Goal: Transaction & Acquisition: Purchase product/service

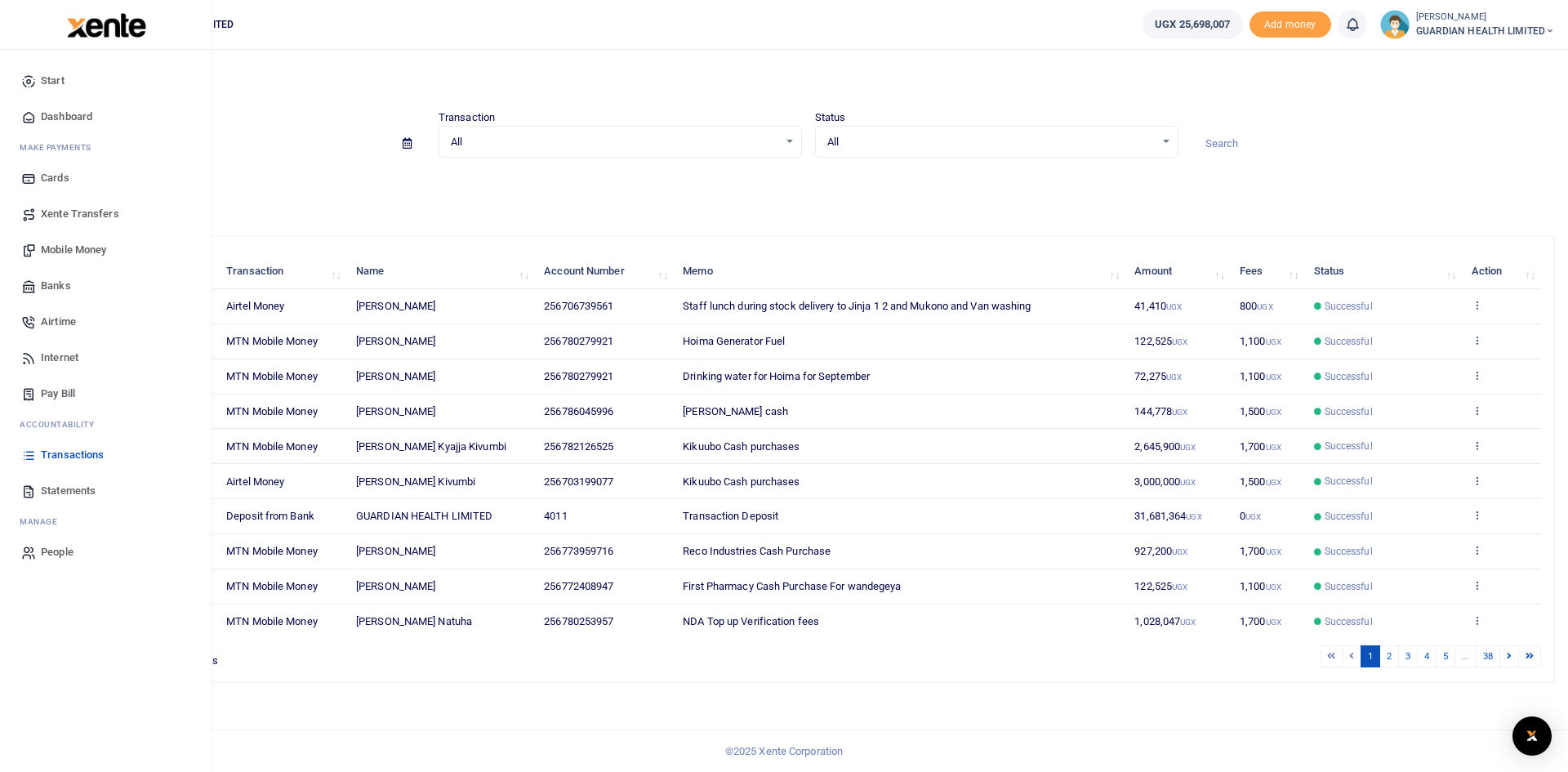
click at [85, 247] on span "Mobile Money" at bounding box center [73, 249] width 65 height 17
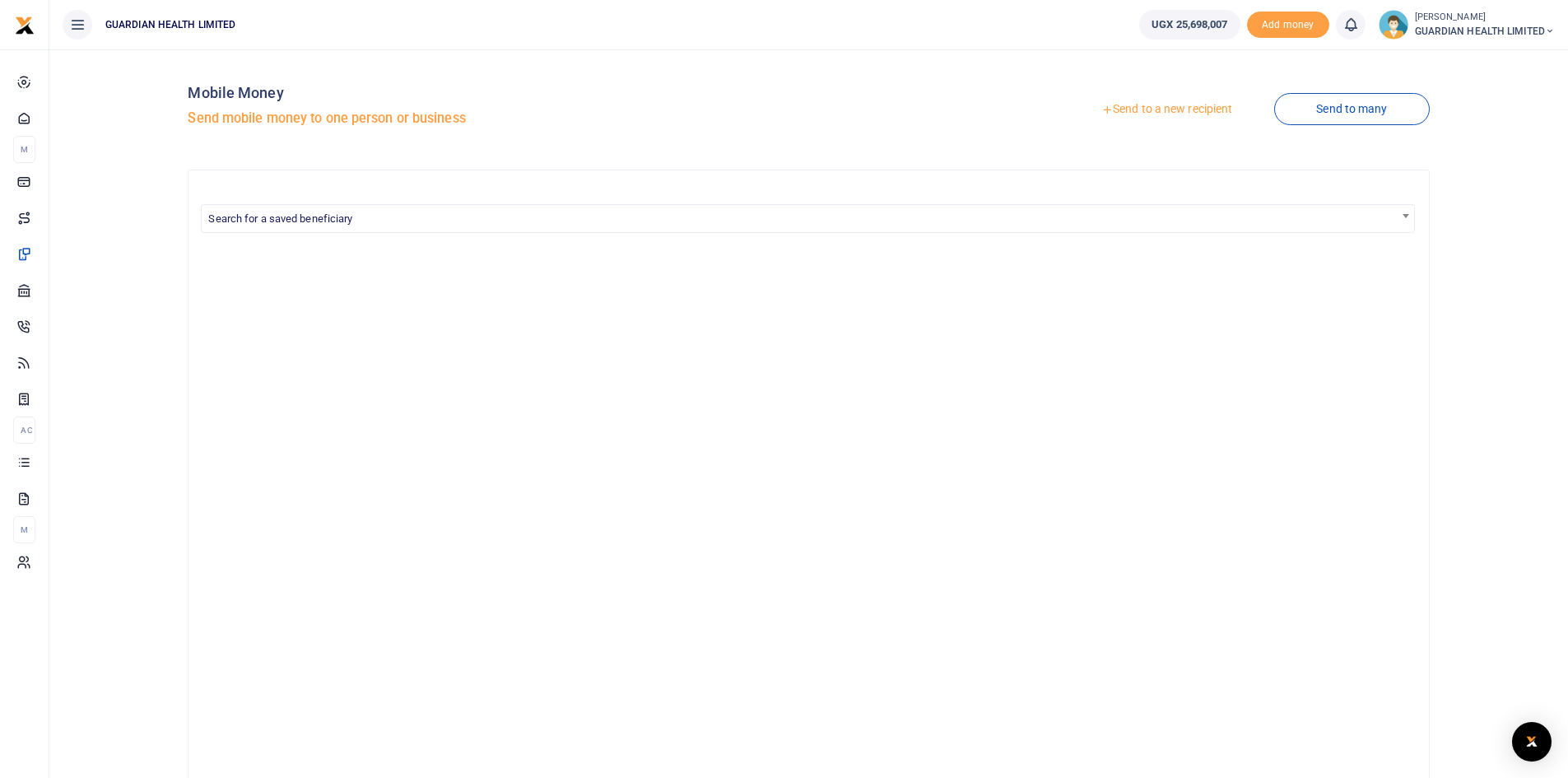
click at [1154, 110] on link "Send to a new recipient" at bounding box center [1167, 109] width 215 height 29
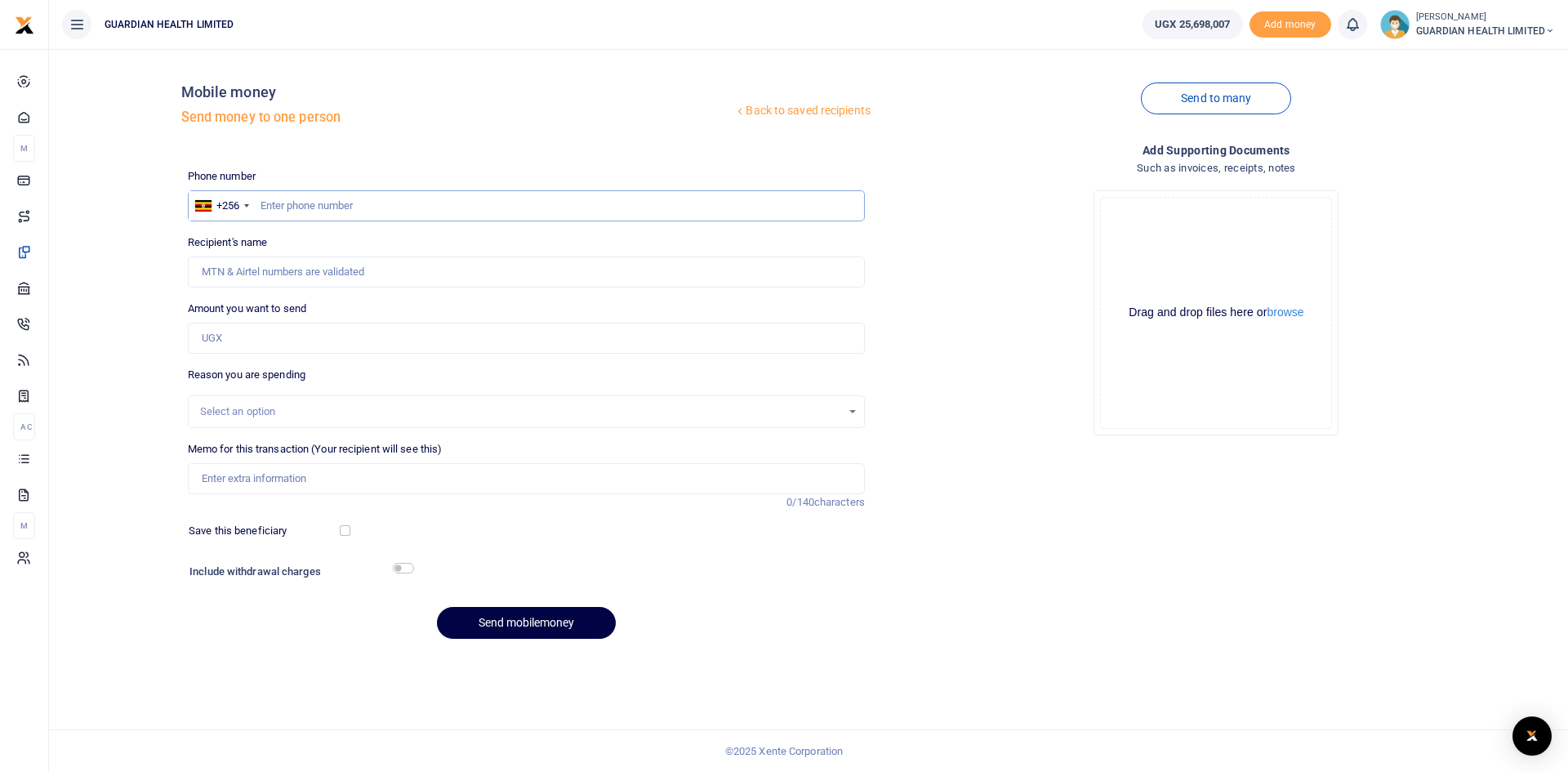
click at [364, 209] on input "text" at bounding box center [526, 205] width 677 height 31
type input "780253957"
click at [329, 348] on input "Amount you want to send" at bounding box center [526, 338] width 677 height 31
type input "[PERSON_NAME] Natuha"
type input "330,000"
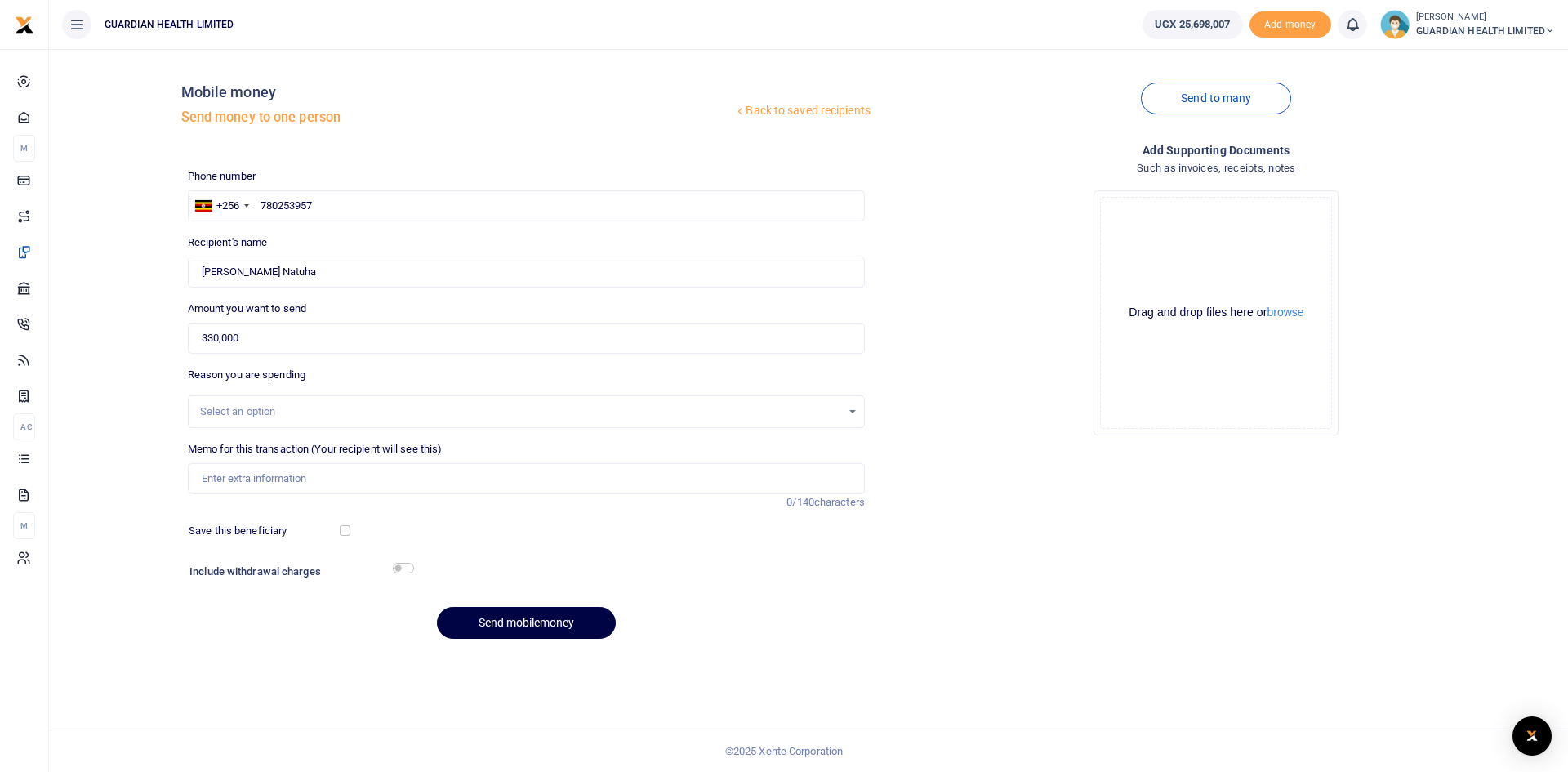
click at [300, 415] on div "Select an option" at bounding box center [521, 412] width 641 height 17
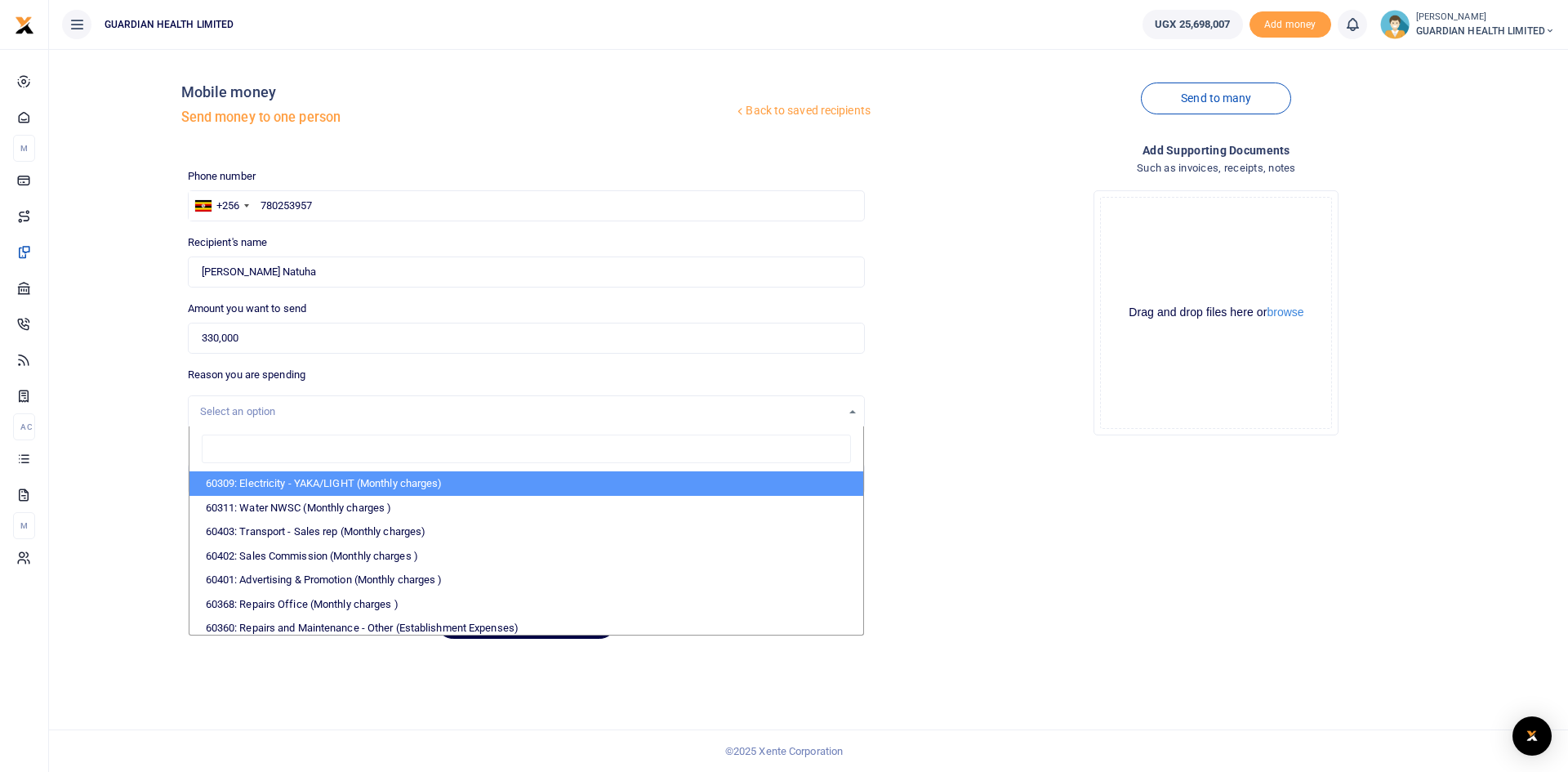
click at [300, 415] on div "Select an option" at bounding box center [521, 412] width 641 height 17
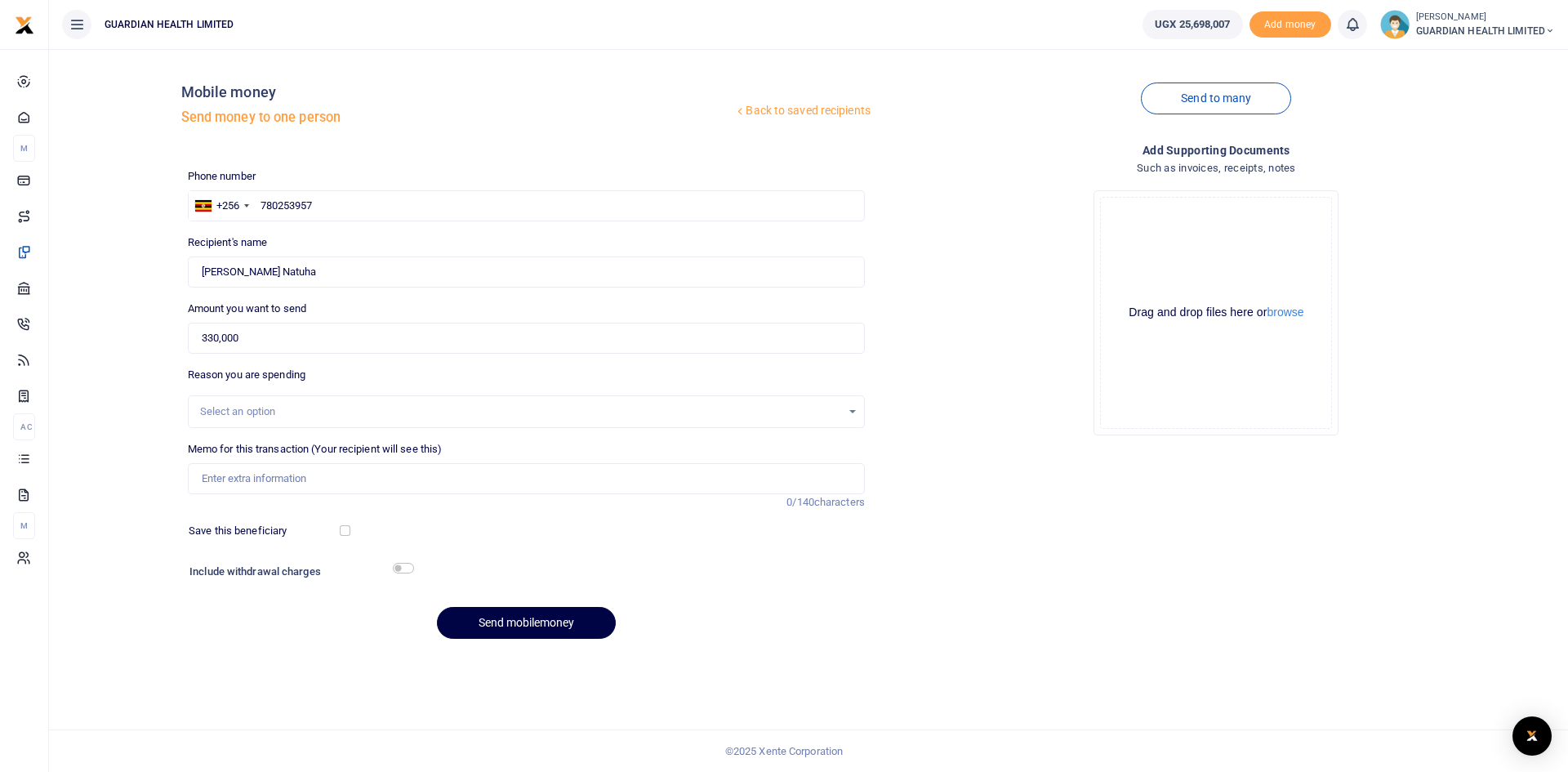
click at [300, 415] on div "Select an option" at bounding box center [521, 412] width 641 height 17
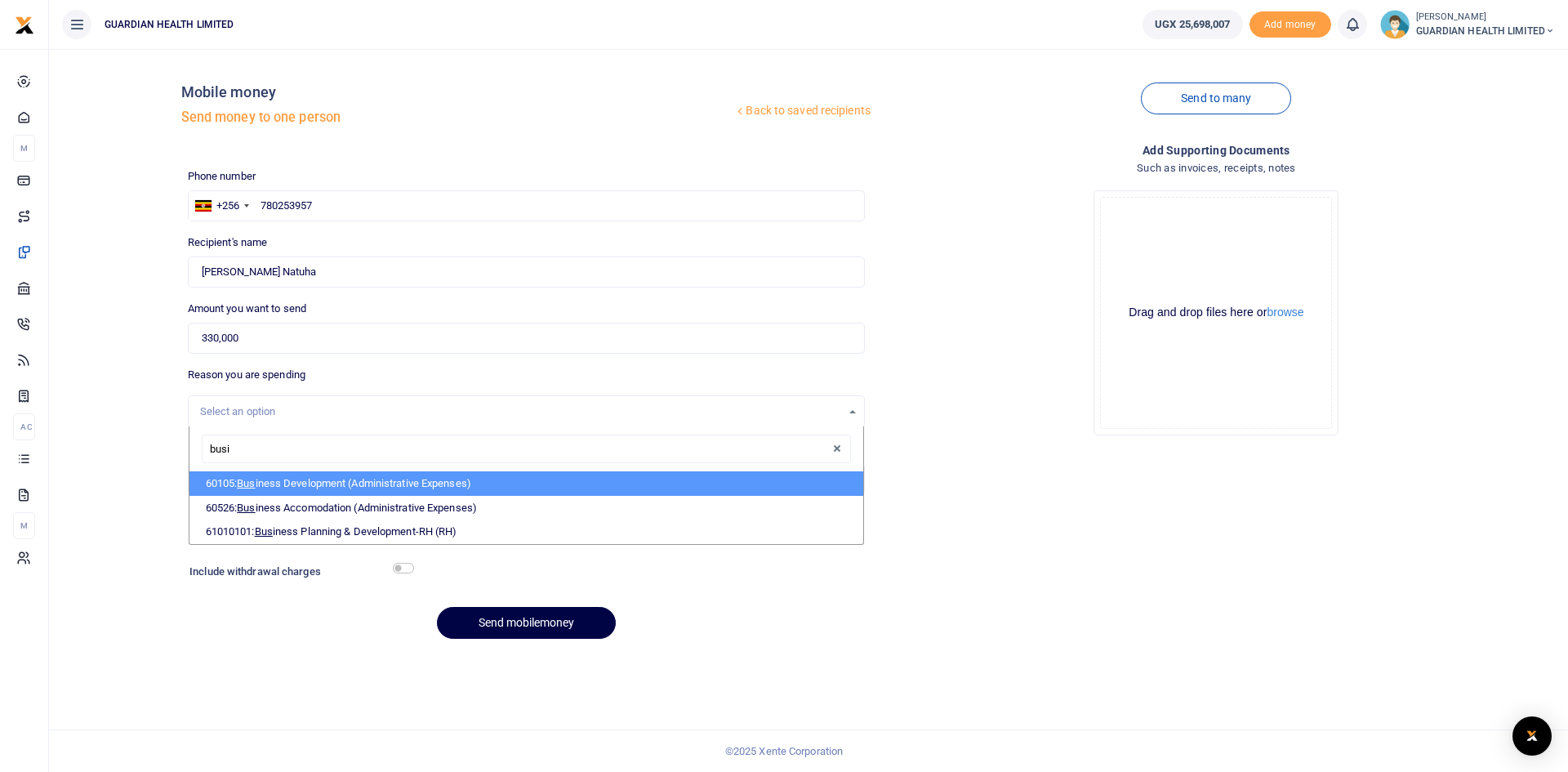
type input "busin"
drag, startPoint x: 314, startPoint y: 456, endPoint x: 202, endPoint y: 457, distance: 112.0
click at [202, 457] on input "busin" at bounding box center [526, 449] width 649 height 29
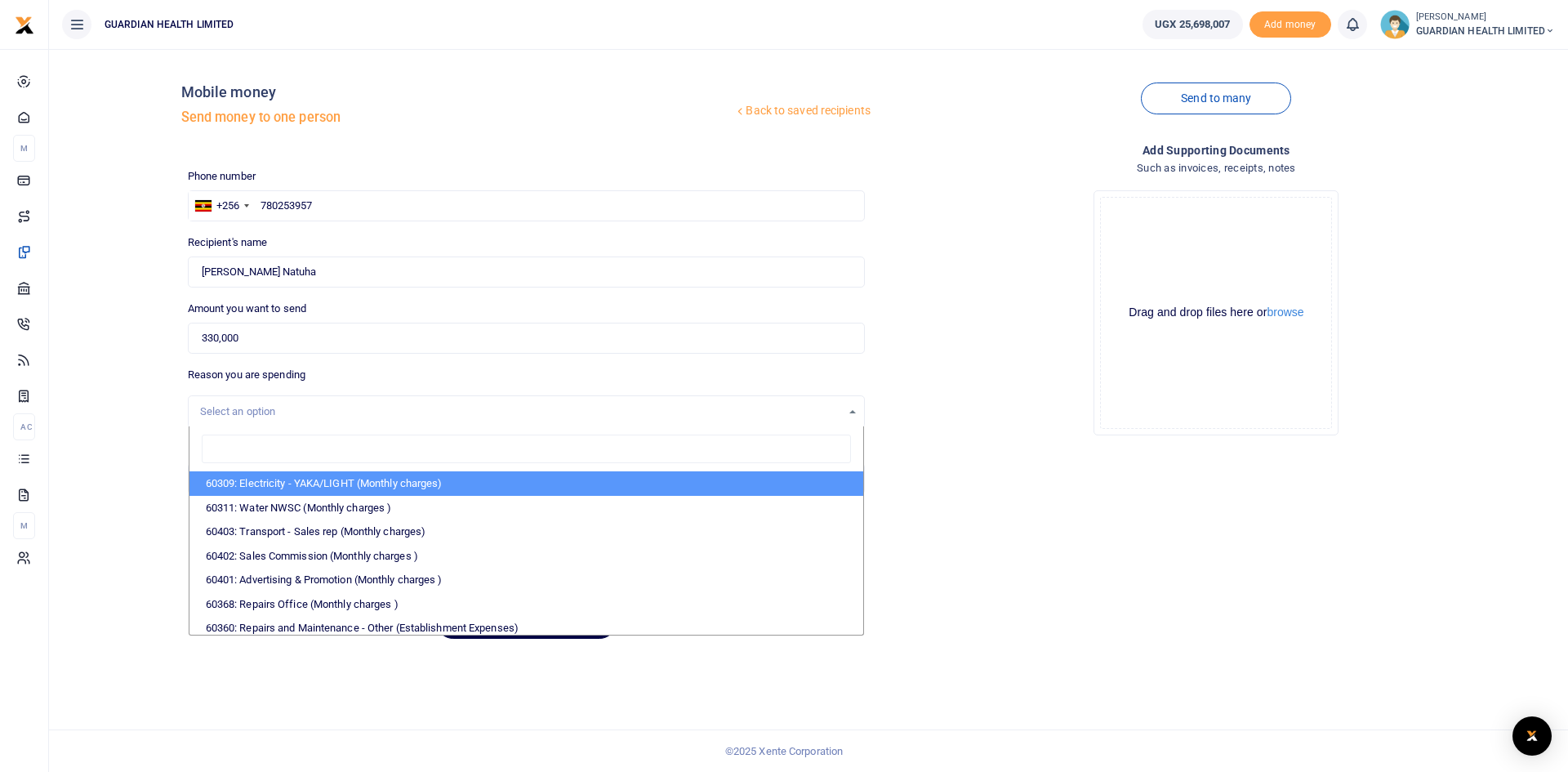
click at [979, 504] on div "Add supporting Documents Such as invoices, receipts, notes Drop your files here…" at bounding box center [1216, 397] width 690 height 511
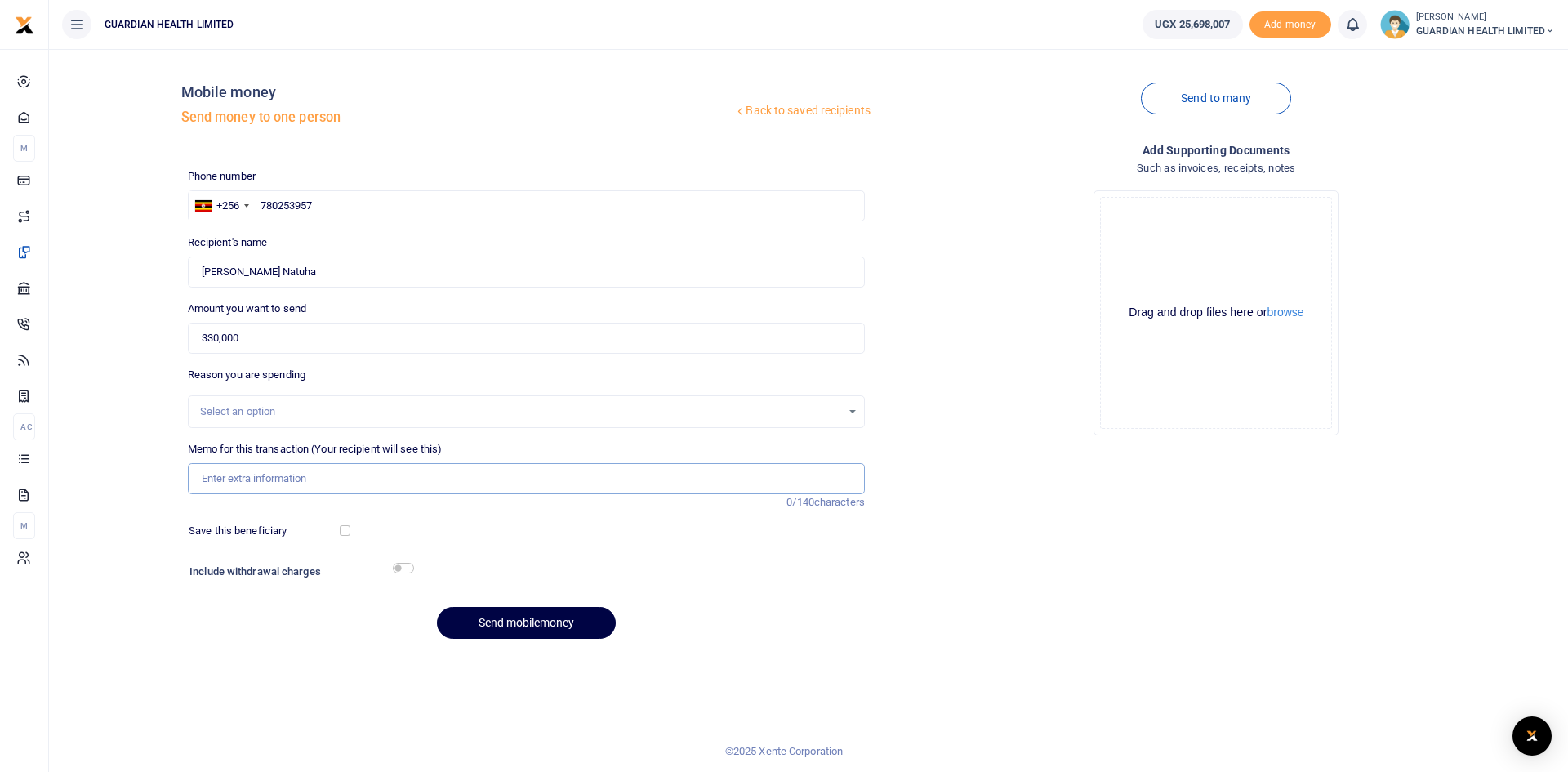
click at [359, 474] on input "Memo for this transaction (Your recipient will see this)" at bounding box center [526, 479] width 677 height 31
paste input "Roger will be traveling to Jinja to follow up on outstanding client payments an…"
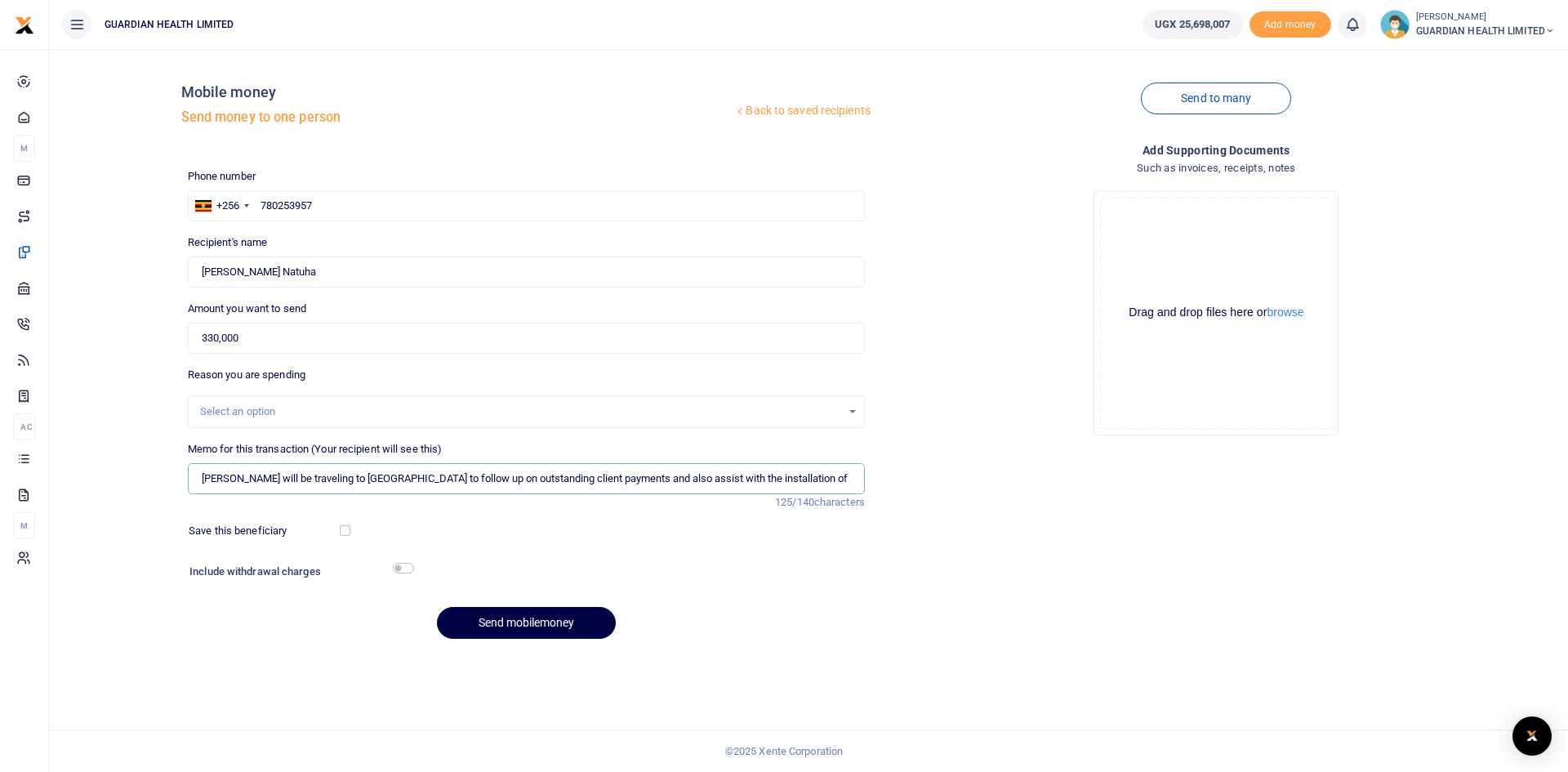
click at [810, 474] on input "Roger will be traveling to Jinja to follow up on outstanding client payments an…" at bounding box center [526, 479] width 677 height 31
drag, startPoint x: 316, startPoint y: 474, endPoint x: 194, endPoint y: 468, distance: 122.1
click at [194, 468] on input "Roger will be traveling to Jinja to follow up on outstanding client payments an…" at bounding box center [526, 479] width 677 height 31
type input "Natuha's travel Jinja to follow up on outstanding client payments and also assi…"
click at [342, 530] on input "checkbox" at bounding box center [345, 531] width 11 height 11
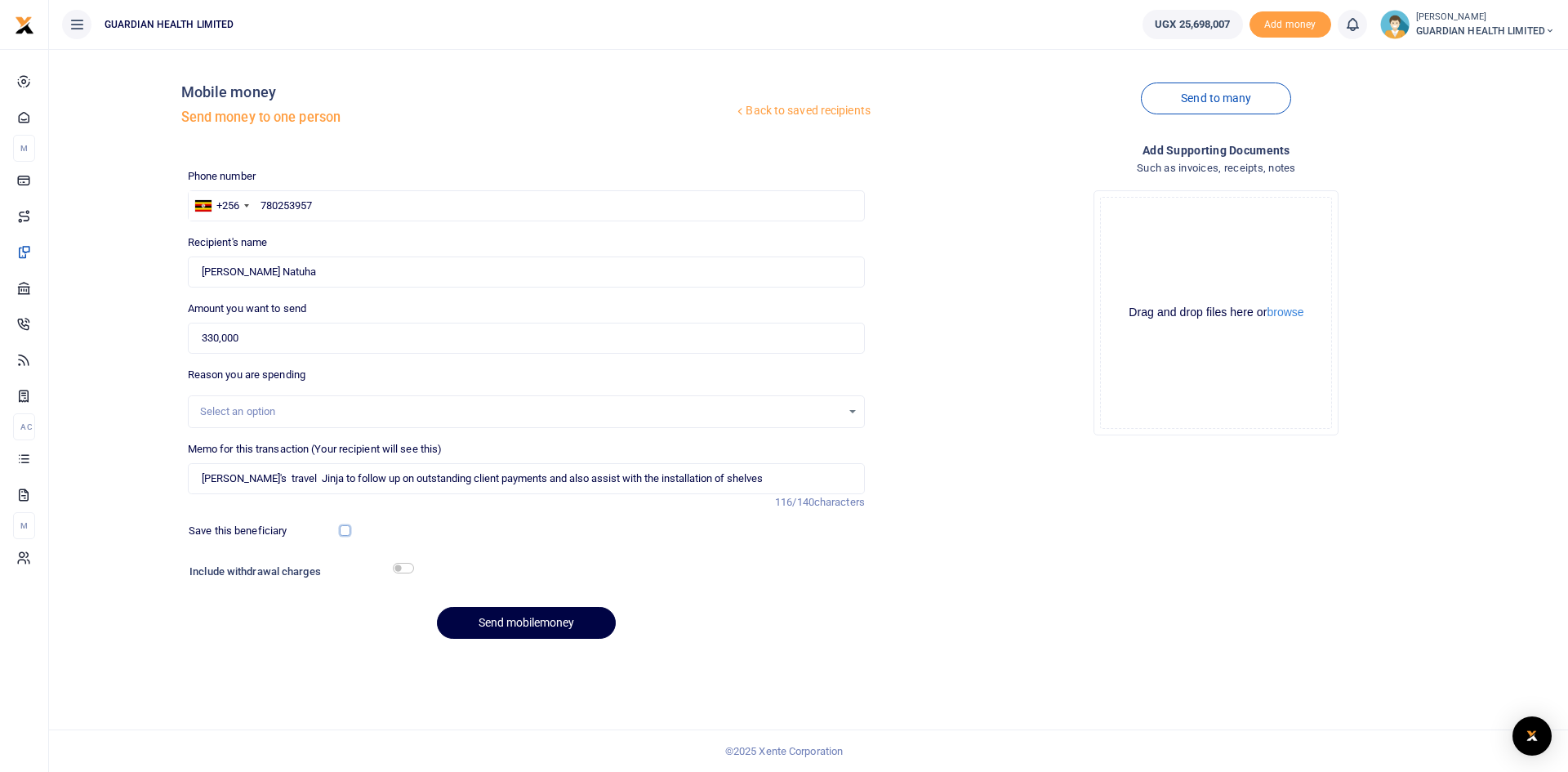
checkbox input "true"
click at [403, 571] on input "checkbox" at bounding box center [403, 568] width 21 height 11
checkbox input "true"
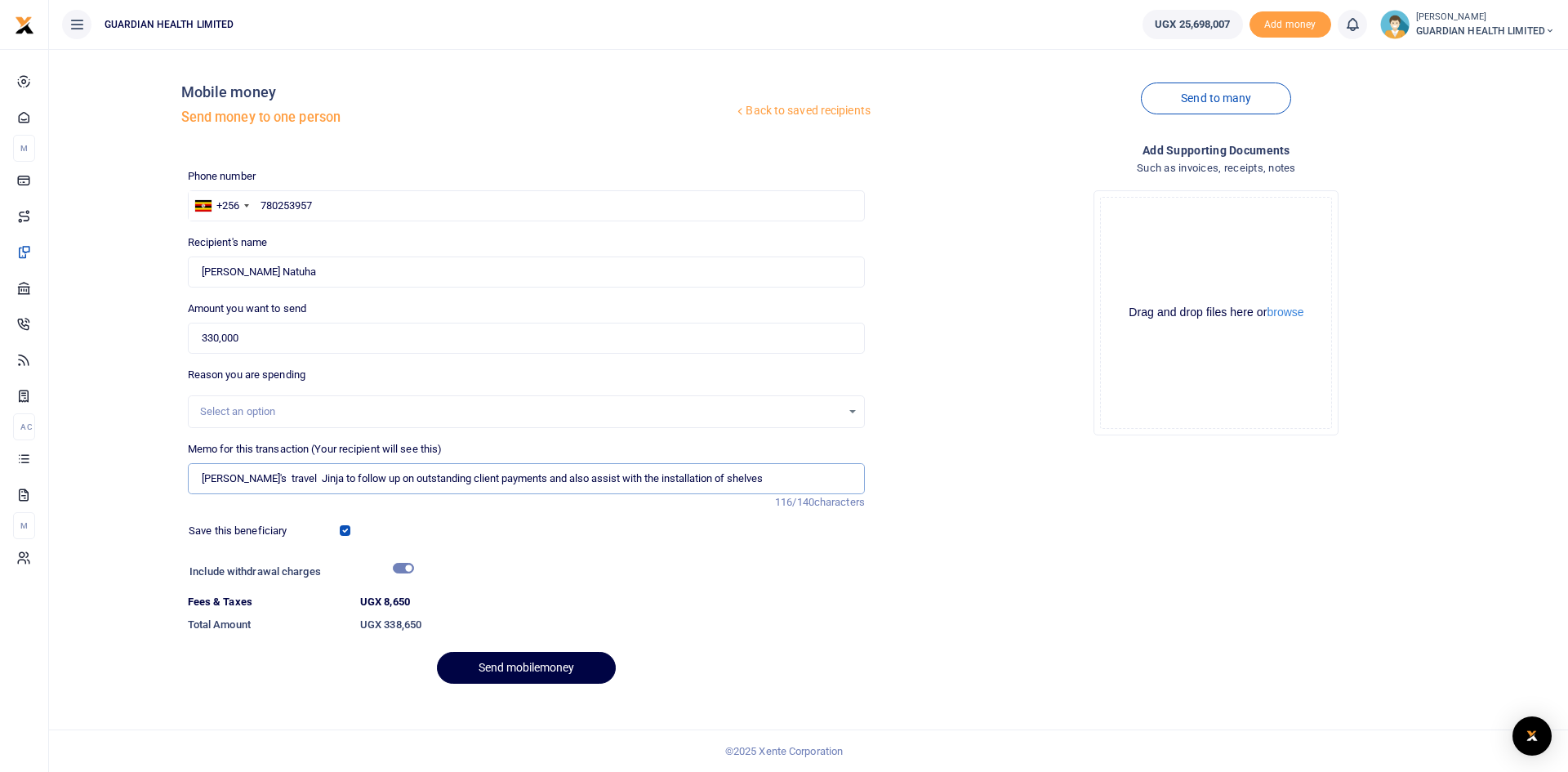
click at [237, 477] on input "Natuha's travel Jinja to follow up on outstanding client payments and also assi…" at bounding box center [526, 479] width 677 height 31
type input "Natuhas travel Jinja to follow up on outstanding client payments and also assis…"
click at [508, 663] on button "Send mobilemoney" at bounding box center [526, 668] width 179 height 32
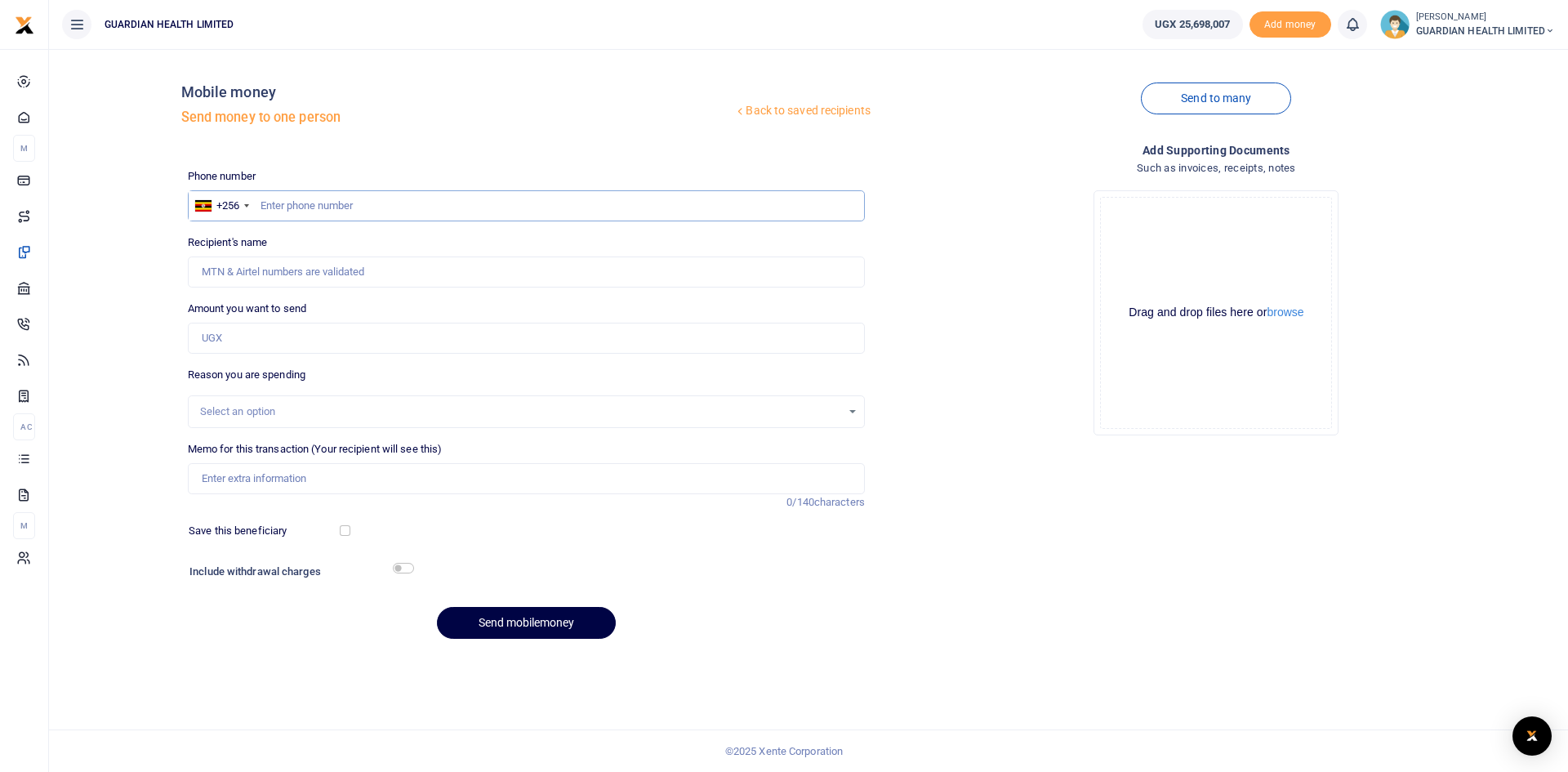
paste input "753336761"
click at [260, 204] on input "753336761" at bounding box center [526, 205] width 677 height 31
type input "753336761"
click at [285, 332] on input "Amount you want to send" at bounding box center [526, 338] width 677 height 31
type input "60,000"
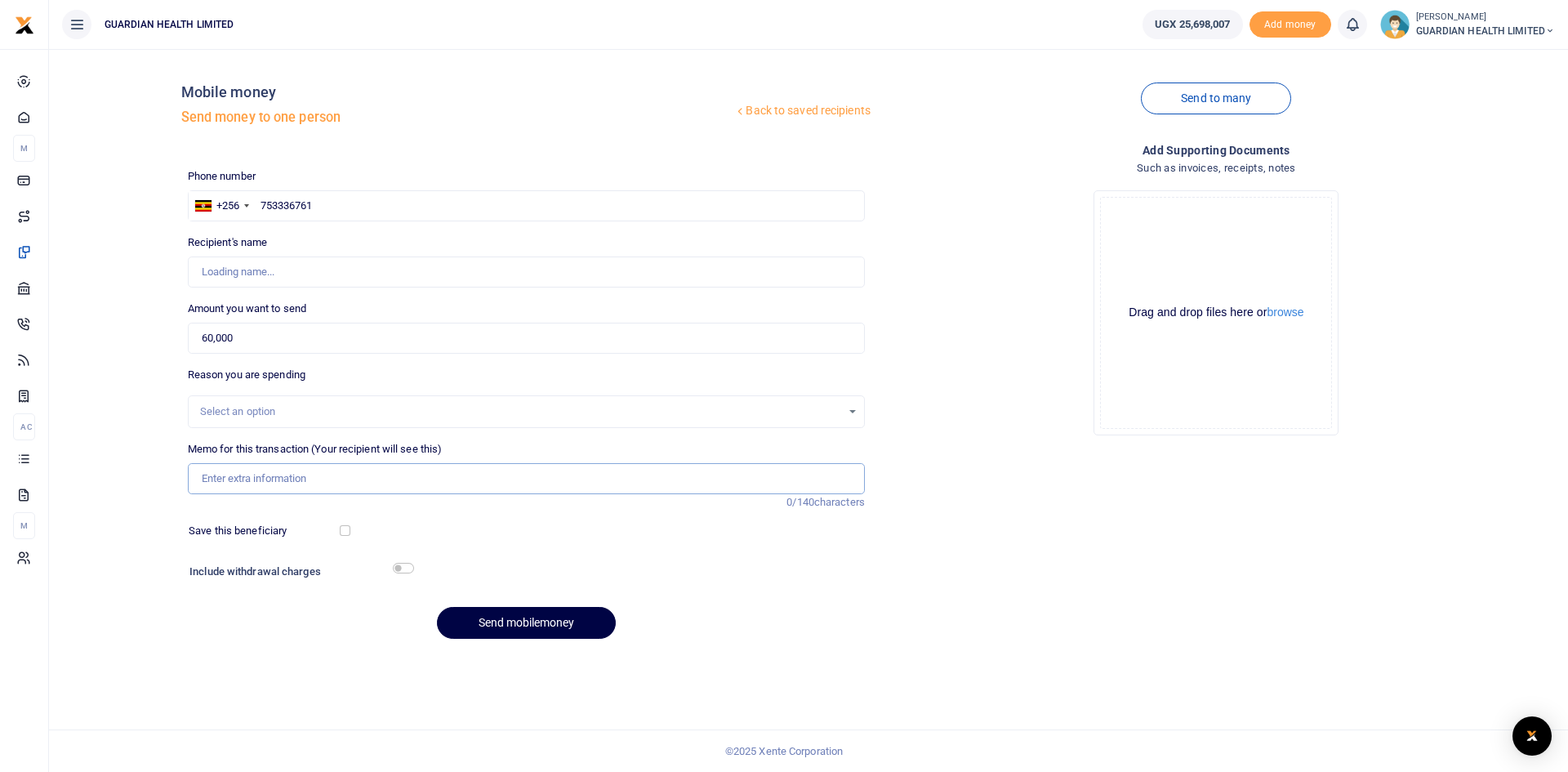
click at [254, 468] on input "Memo for this transaction (Your recipient will see this)" at bounding box center [526, 479] width 677 height 31
type input "Francis Kiberu"
type input "Mbarara Stock Delivery"
click at [348, 532] on input "checkbox" at bounding box center [345, 531] width 11 height 11
checkbox input "true"
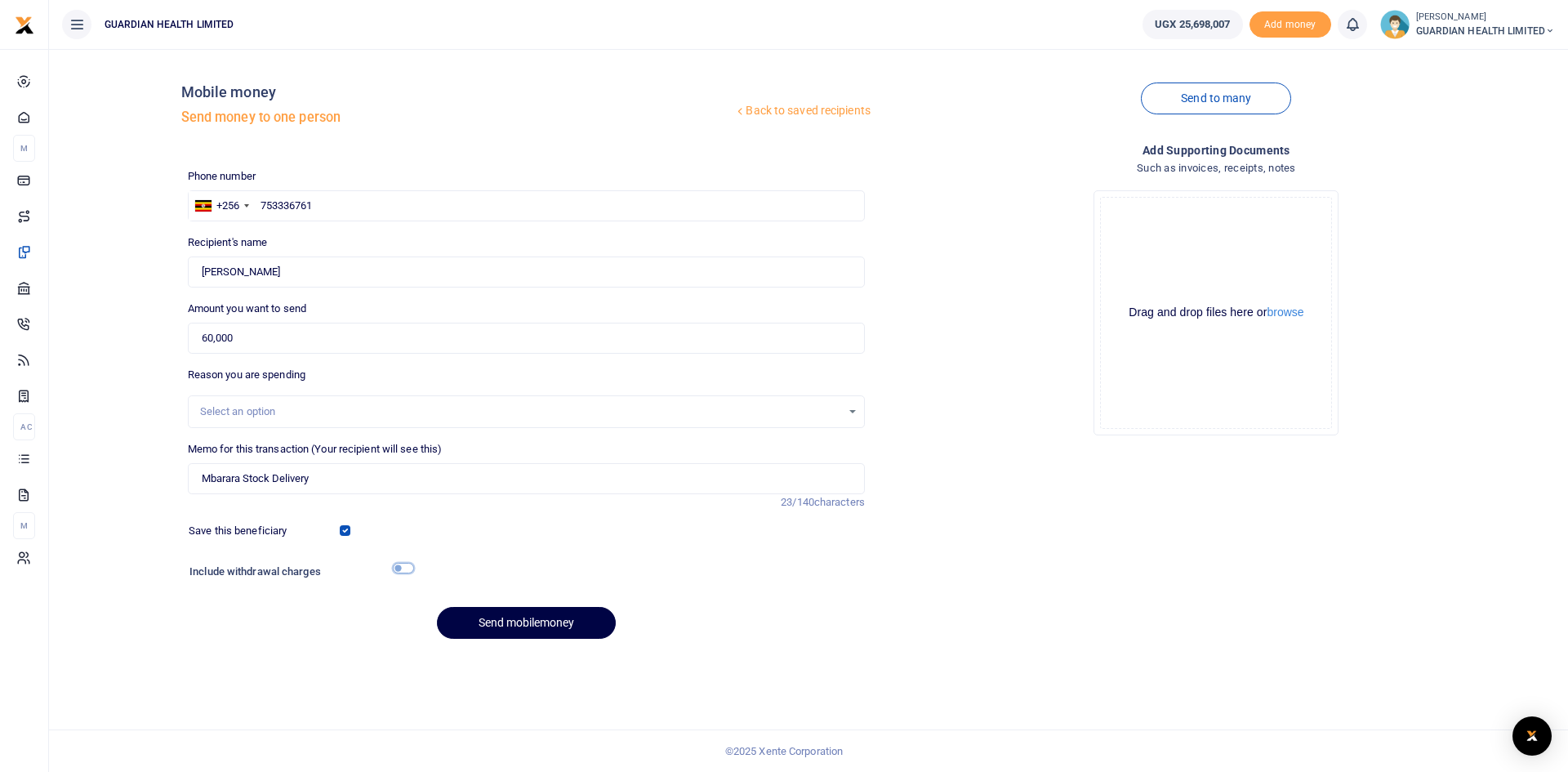
click at [403, 567] on input "checkbox" at bounding box center [403, 568] width 21 height 11
checkbox input "true"
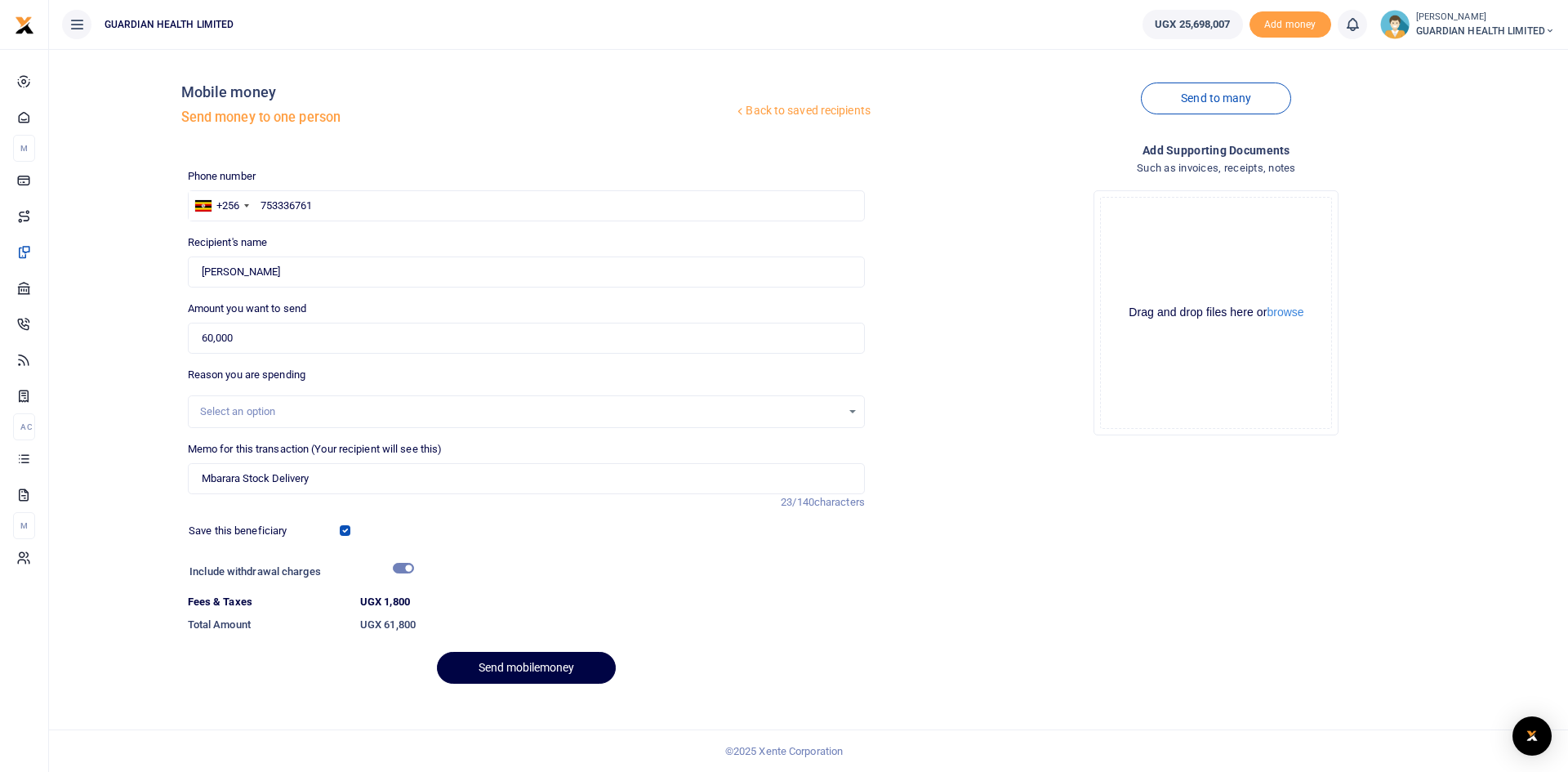
click at [295, 410] on div "Select an option" at bounding box center [521, 412] width 641 height 17
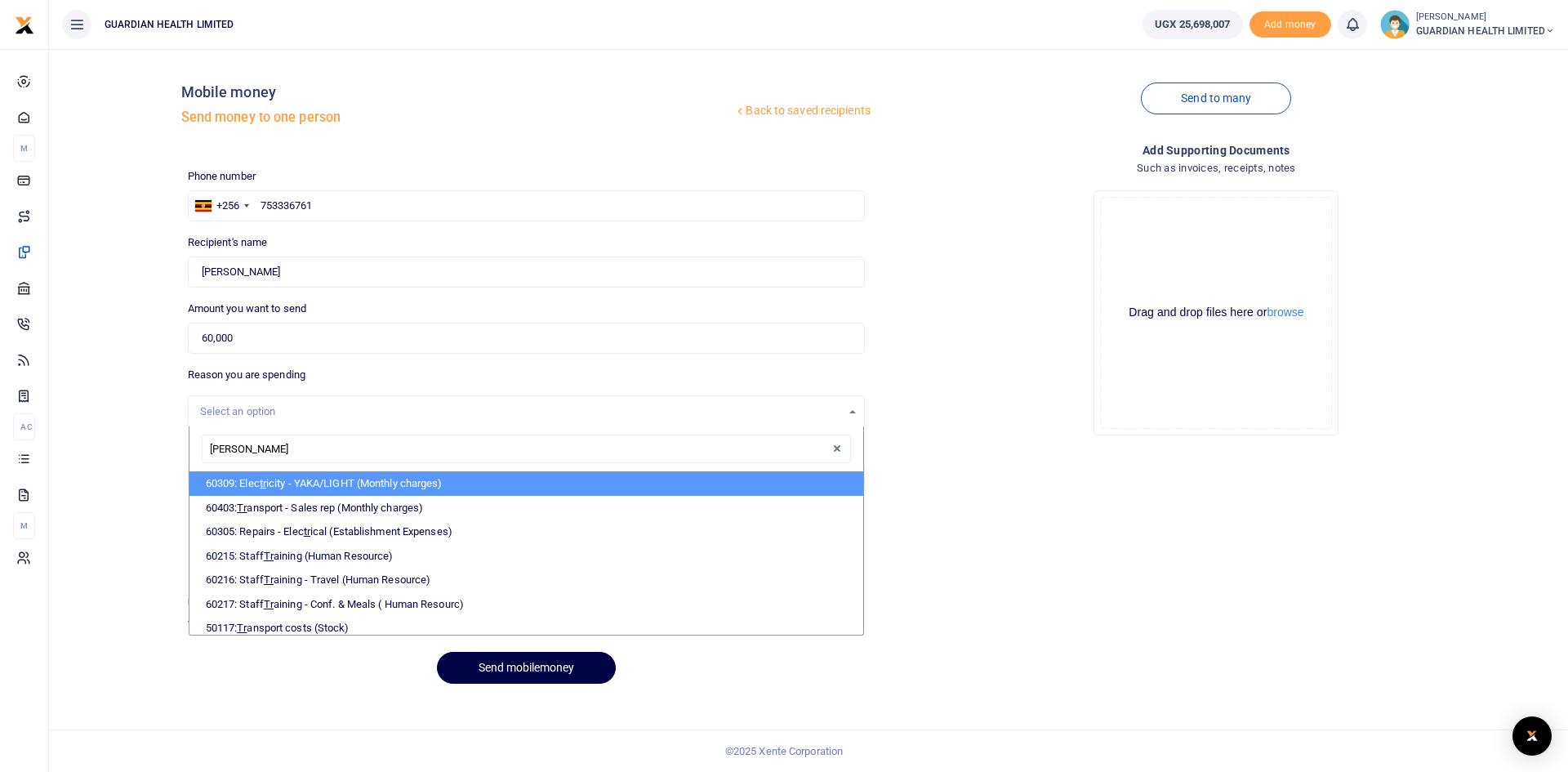
type input "trans"
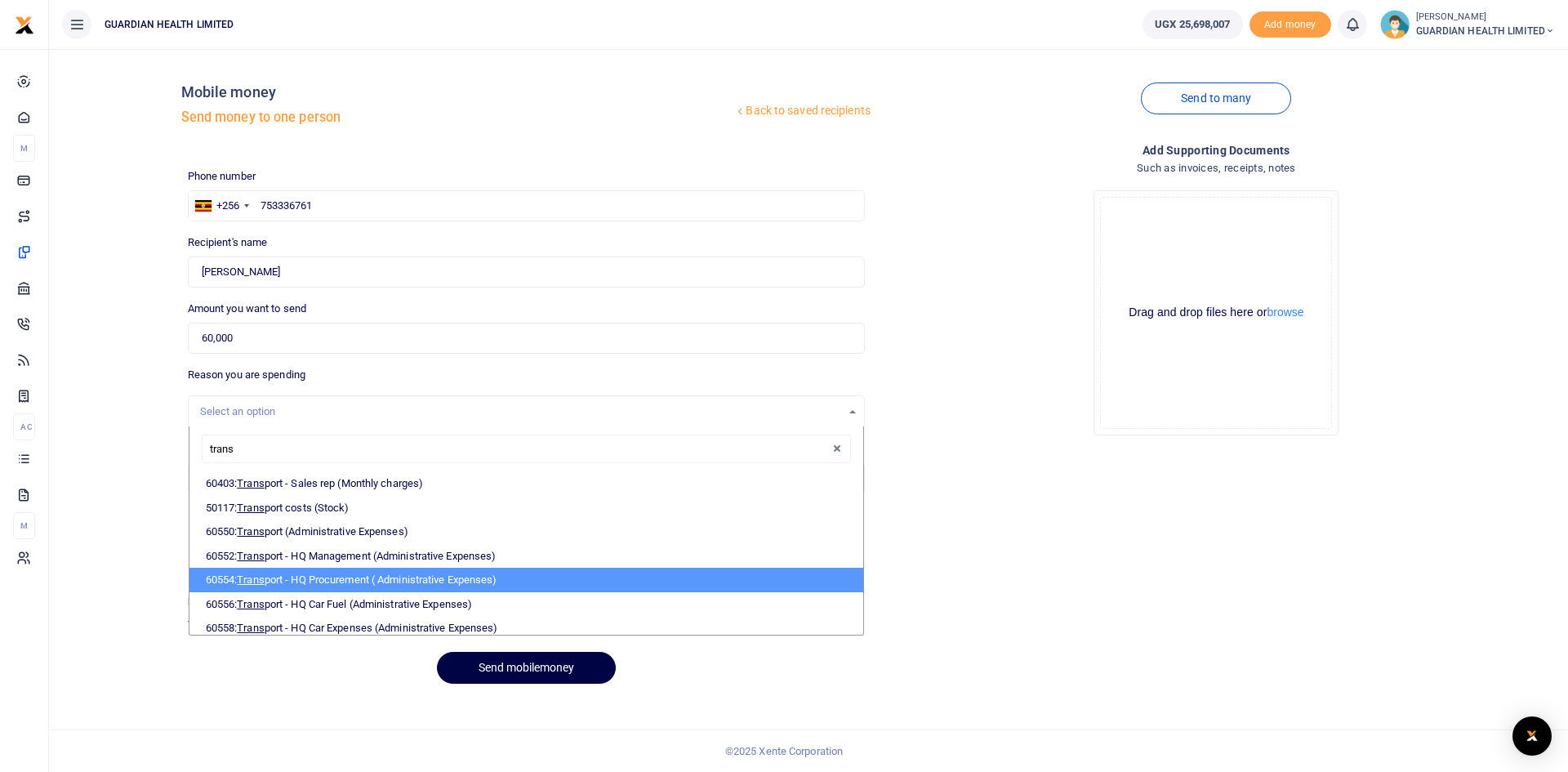
click at [312, 575] on li "60554: Trans port - HQ Procurement ( Administrative Expenses)" at bounding box center [526, 580] width 674 height 25
select select "5424"
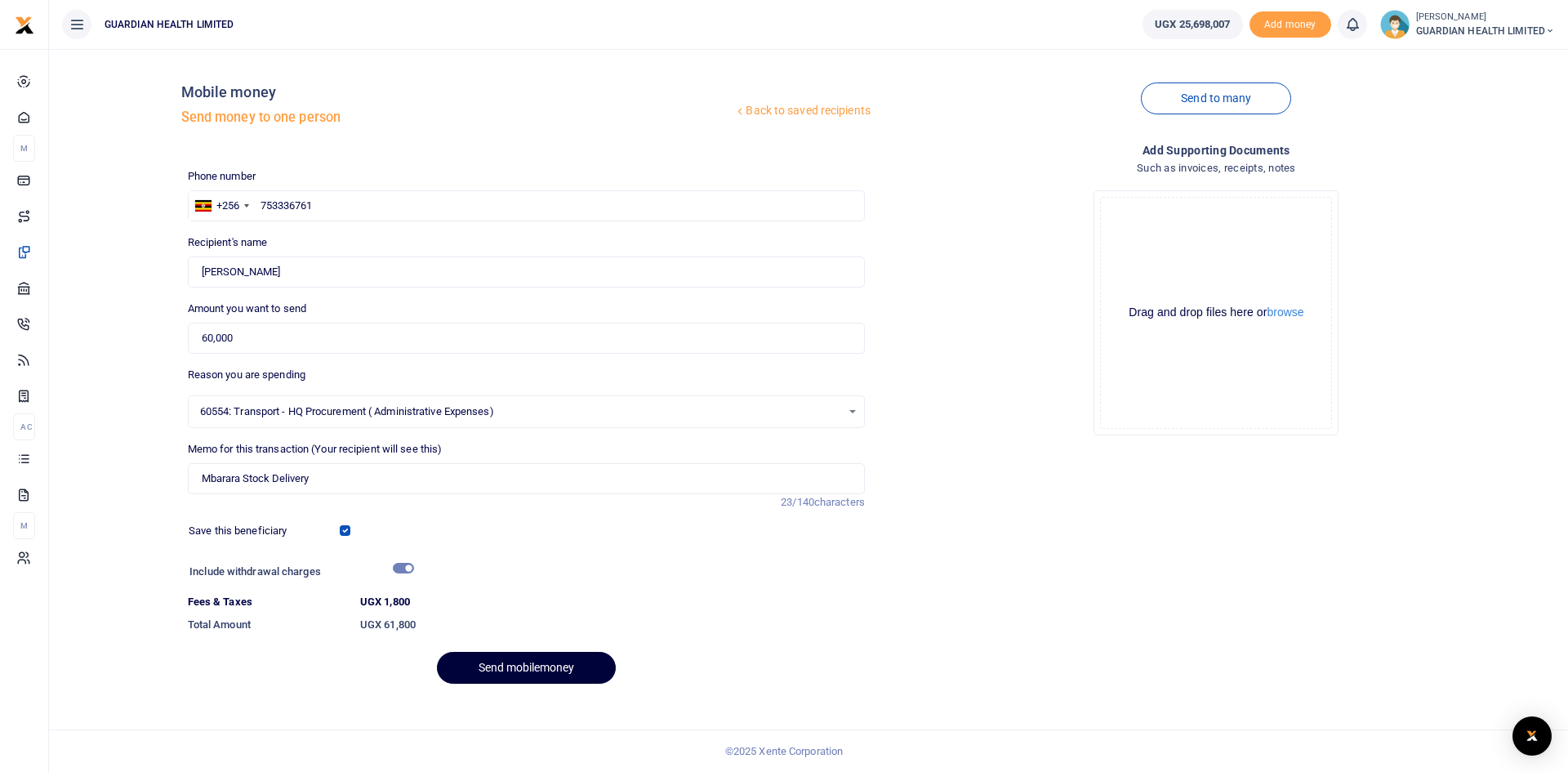
click at [508, 659] on button "Send mobilemoney" at bounding box center [526, 668] width 179 height 32
